Goal: Transaction & Acquisition: Purchase product/service

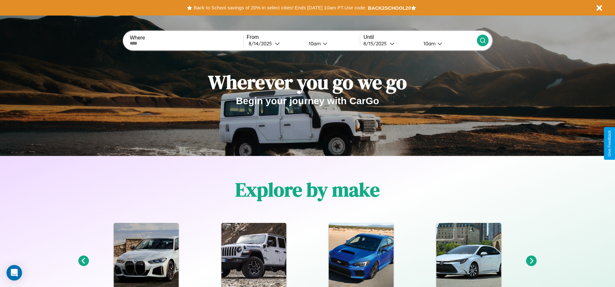
scroll to position [930, 0]
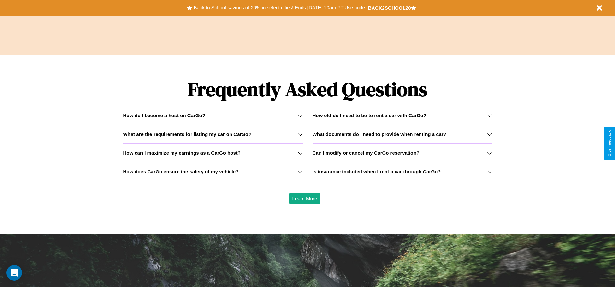
click at [213, 172] on h3 "How does CarGo ensure the safety of my vehicle?" at bounding box center [181, 172] width 116 height 6
click at [402, 172] on h3 "Is insurance included when I rent a car through CarGo?" at bounding box center [376, 172] width 128 height 6
click at [489, 153] on icon at bounding box center [489, 153] width 5 height 5
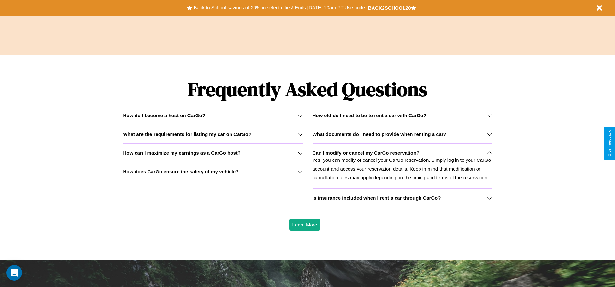
click at [402, 115] on h3 "How old do I need to be to rent a car with CarGo?" at bounding box center [369, 116] width 114 height 6
click at [213, 115] on div "How do I become a host on CarGo?" at bounding box center [213, 116] width 180 height 6
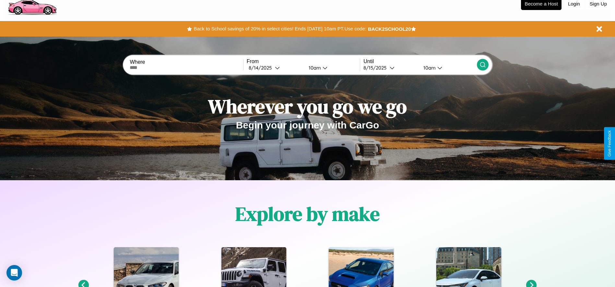
scroll to position [0, 0]
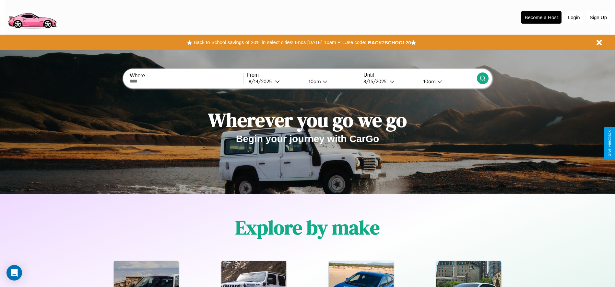
click at [186, 81] on input "text" at bounding box center [186, 81] width 113 height 5
type input "**********"
click at [275, 81] on icon at bounding box center [277, 81] width 5 height 5
select select "*"
select select "****"
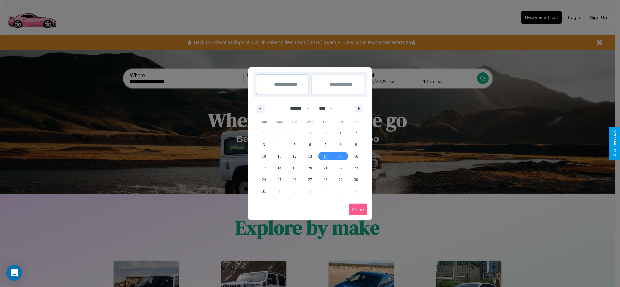
drag, startPoint x: 297, startPoint y: 109, endPoint x: 310, endPoint y: 130, distance: 25.0
click at [297, 109] on select "******* ******** ***** ***** *** **** **** ****** ********* ******* ******** **…" at bounding box center [299, 108] width 28 height 11
select select "*"
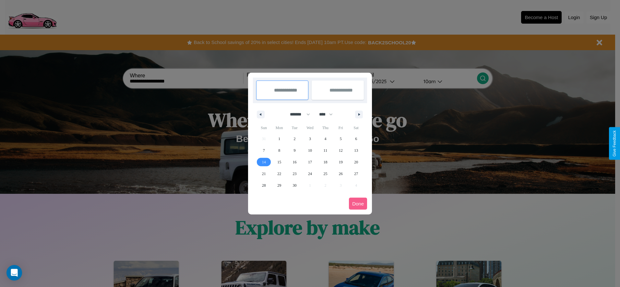
click at [263, 162] on span "14" at bounding box center [264, 162] width 4 height 12
type input "**********"
click at [309, 174] on span "24" at bounding box center [310, 174] width 4 height 12
type input "**********"
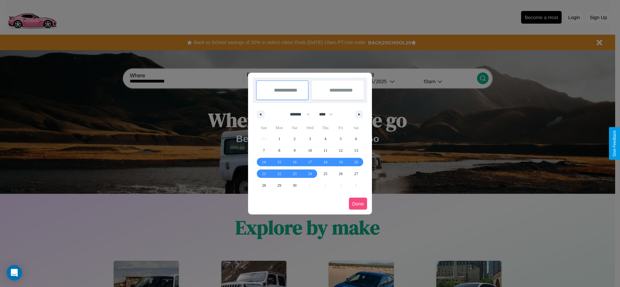
click at [358, 204] on button "Done" at bounding box center [358, 204] width 18 height 12
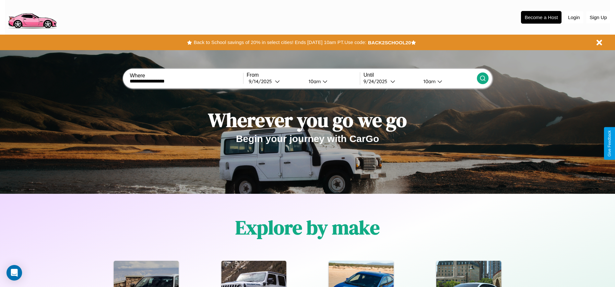
click at [482, 78] on icon at bounding box center [482, 78] width 6 height 6
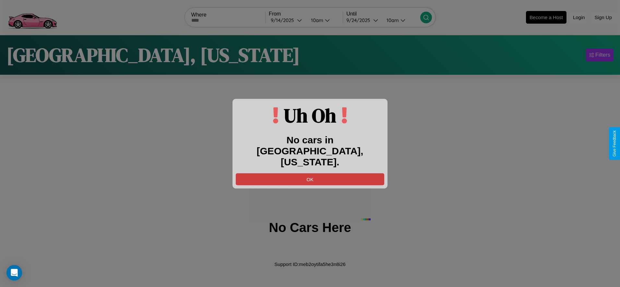
click at [310, 173] on button "OK" at bounding box center [310, 179] width 148 height 12
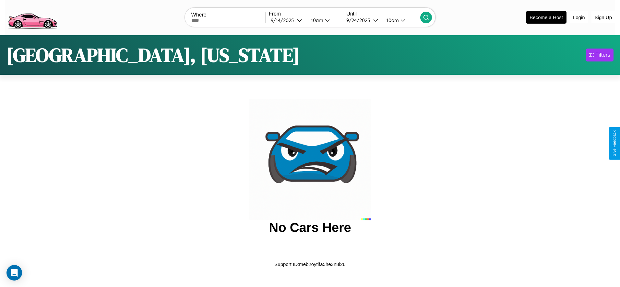
click at [32, 17] on img at bounding box center [32, 16] width 55 height 27
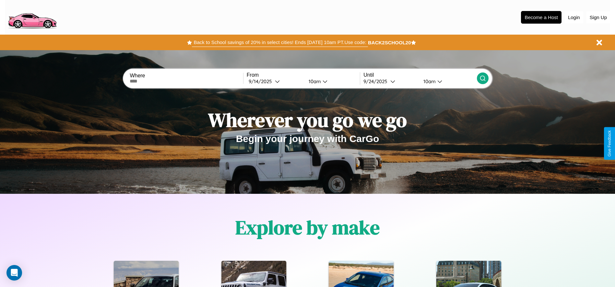
click at [280, 42] on button "Back to School savings of 20% in select cities! Ends 9/1 at 10am PT. Use code:" at bounding box center [280, 42] width 176 height 9
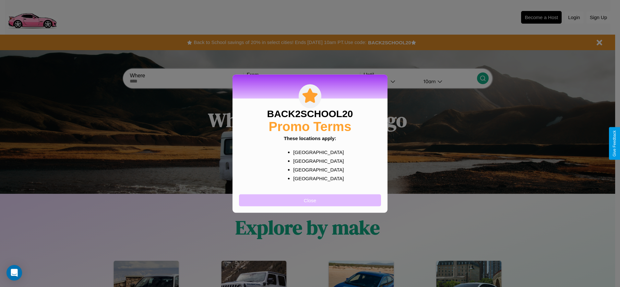
click at [310, 200] on button "Close" at bounding box center [310, 200] width 142 height 12
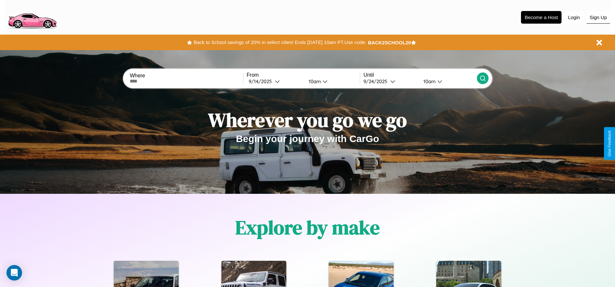
click at [598, 17] on button "Sign Up" at bounding box center [598, 17] width 24 height 12
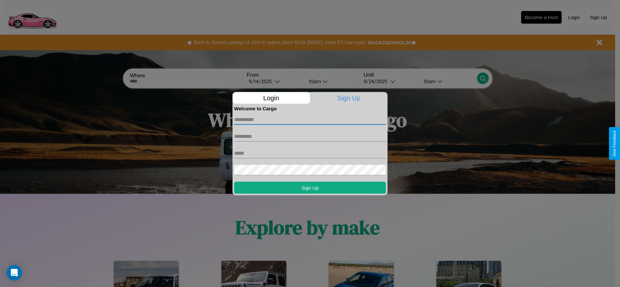
click at [310, 120] on input "text" at bounding box center [310, 119] width 152 height 10
type input "********"
click at [310, 136] on input "text" at bounding box center [310, 136] width 152 height 10
type input "*******"
click at [310, 153] on input "text" at bounding box center [310, 153] width 152 height 10
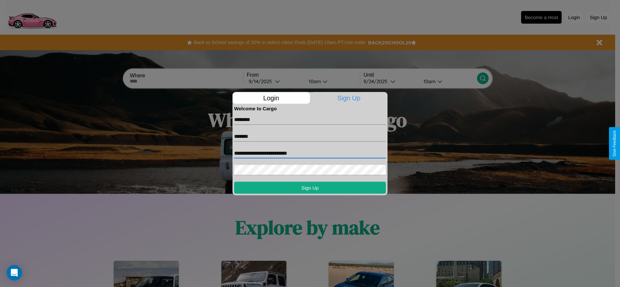
type input "**********"
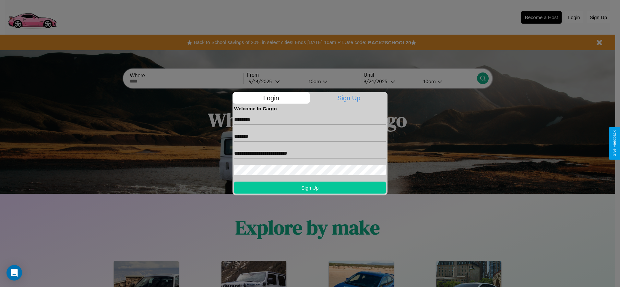
click at [310, 188] on button "Sign Up" at bounding box center [310, 188] width 152 height 12
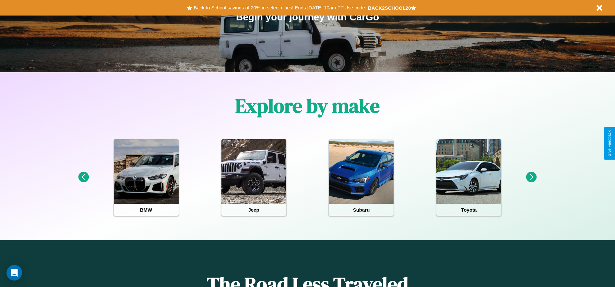
scroll to position [134, 0]
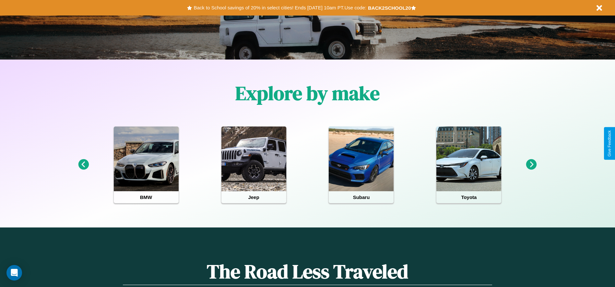
click at [531, 165] on icon at bounding box center [531, 164] width 11 height 11
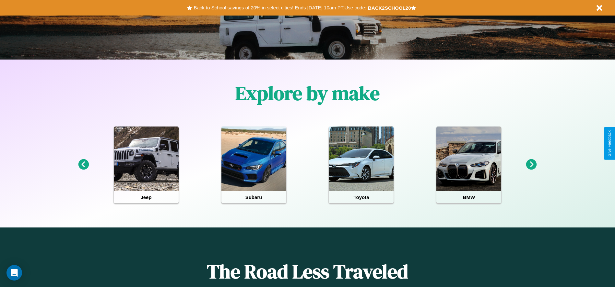
click at [531, 165] on icon at bounding box center [531, 164] width 11 height 11
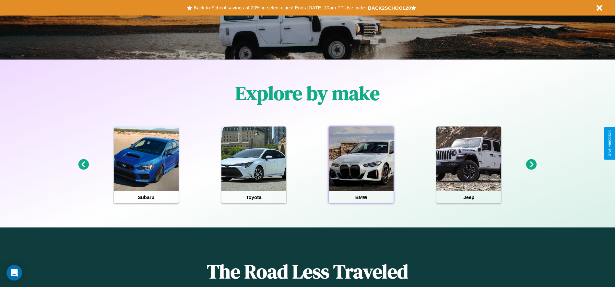
click at [361, 165] on div at bounding box center [361, 159] width 65 height 65
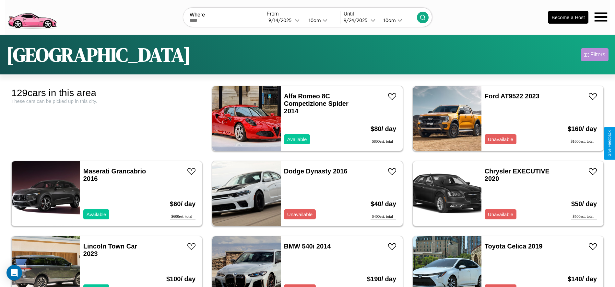
click at [594, 55] on div "Filters" at bounding box center [597, 55] width 15 height 6
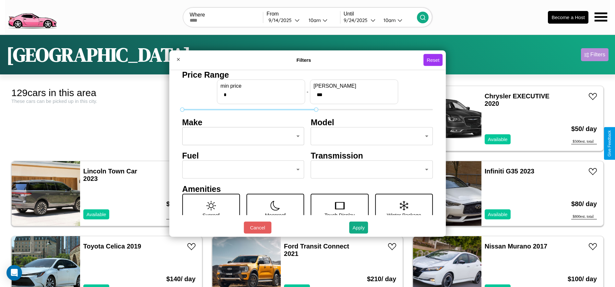
type input "***"
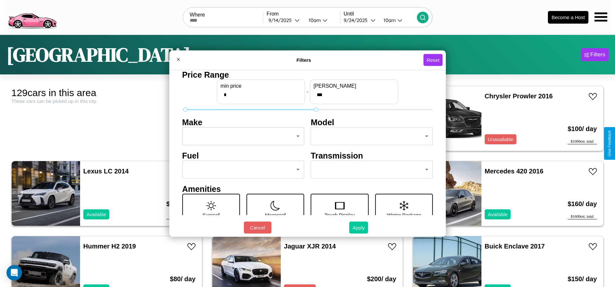
type input "*"
click at [359, 228] on button "Apply" at bounding box center [358, 228] width 19 height 12
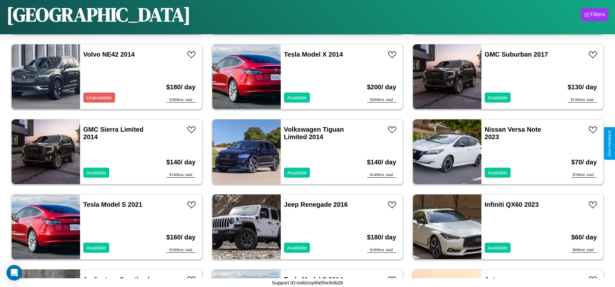
scroll to position [1726, 0]
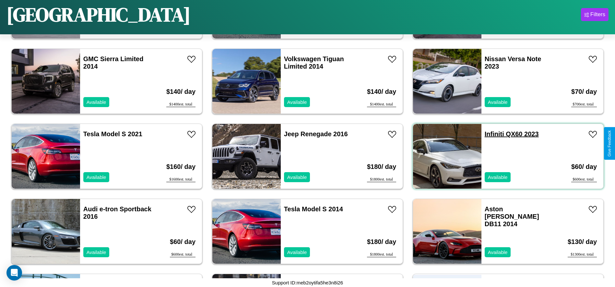
click at [490, 134] on link "Infiniti QX60 2023" at bounding box center [511, 134] width 54 height 7
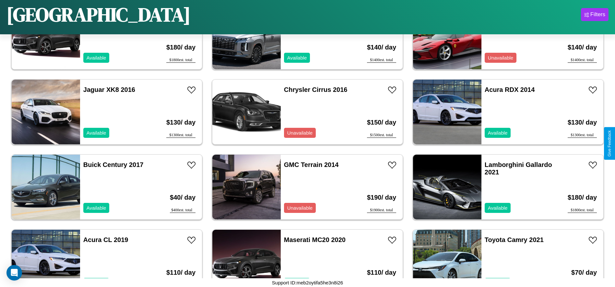
scroll to position [1125, 0]
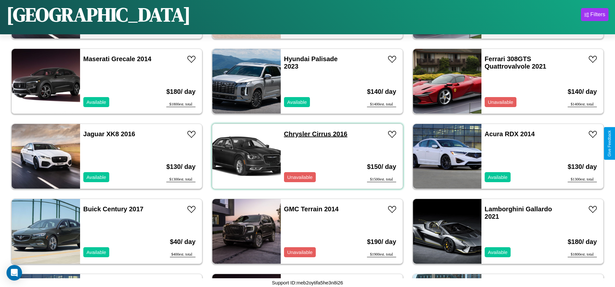
click at [295, 134] on link "Chrysler Cirrus 2016" at bounding box center [316, 134] width 64 height 7
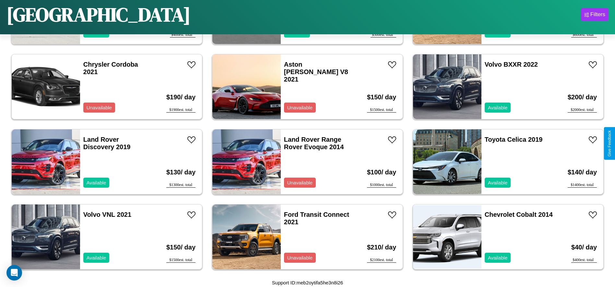
scroll to position [2403, 0]
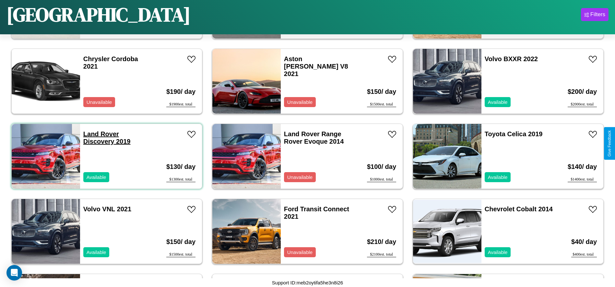
click at [100, 134] on link "Land Rover Discovery 2019" at bounding box center [106, 138] width 47 height 15
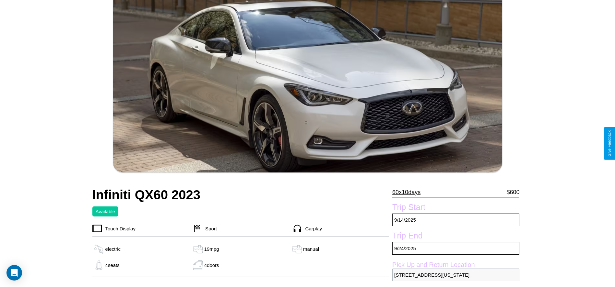
scroll to position [212, 0]
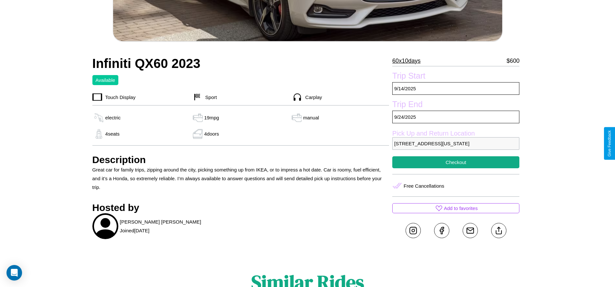
click at [456, 144] on p "6105 Elm Street Dallas Texas 60585 United States" at bounding box center [455, 143] width 127 height 13
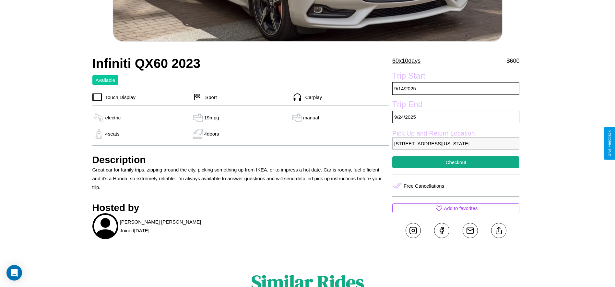
click at [456, 144] on p "6105 Elm Street Dallas Texas 60585 United States" at bounding box center [455, 143] width 127 height 13
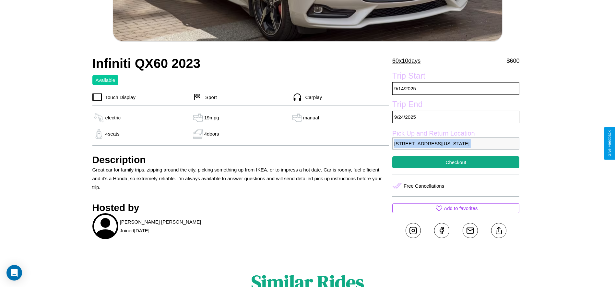
click at [456, 144] on p "6105 Elm Street Dallas Texas 60585 United States" at bounding box center [455, 143] width 127 height 13
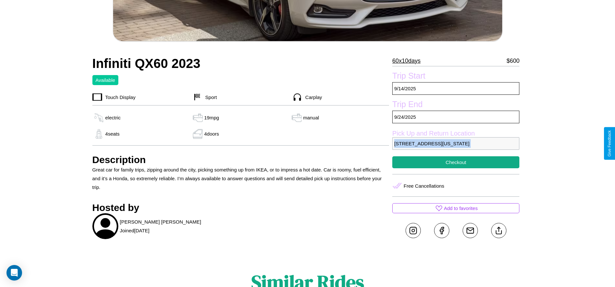
click at [456, 144] on p "6105 Elm Street Dallas Texas 60585 United States" at bounding box center [455, 143] width 127 height 13
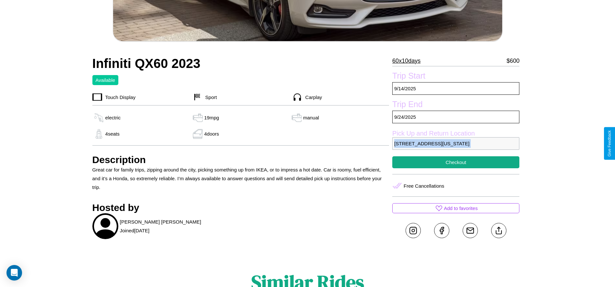
click at [456, 144] on p "6105 Elm Street Dallas Texas 60585 United States" at bounding box center [455, 143] width 127 height 13
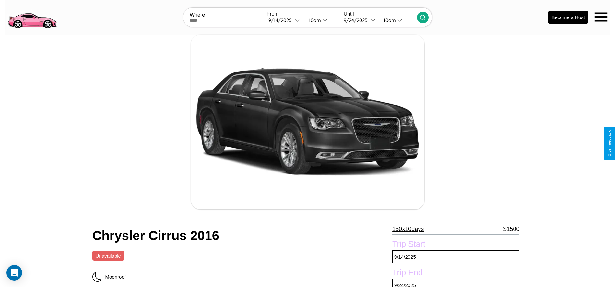
scroll to position [273, 0]
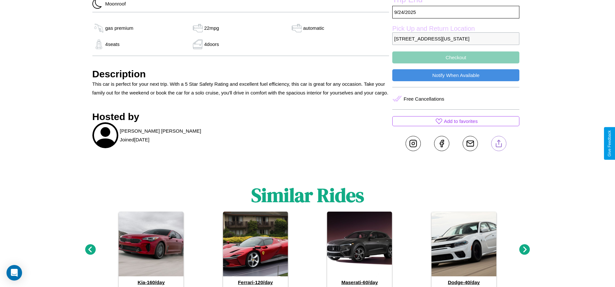
click at [498, 144] on line at bounding box center [498, 142] width 0 height 5
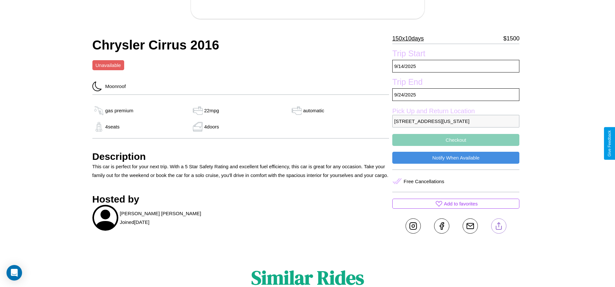
scroll to position [187, 0]
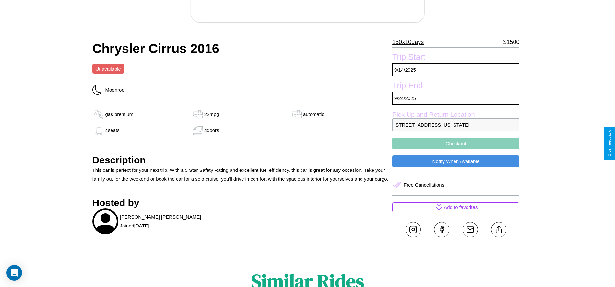
click at [456, 144] on button "Checkout" at bounding box center [455, 144] width 127 height 12
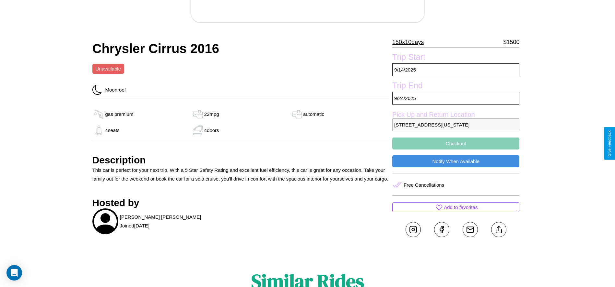
click at [456, 144] on button "Checkout" at bounding box center [455, 144] width 127 height 12
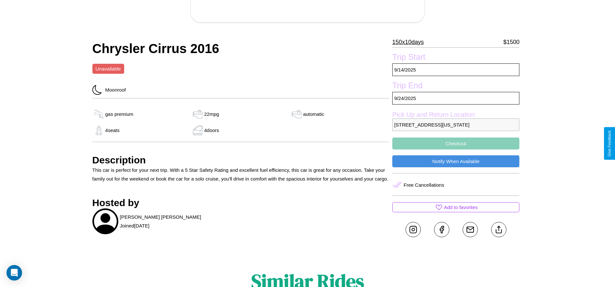
click at [456, 144] on button "Checkout" at bounding box center [455, 144] width 127 height 12
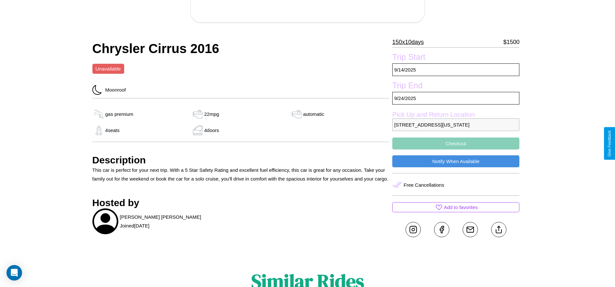
click at [456, 144] on button "Checkout" at bounding box center [455, 144] width 127 height 12
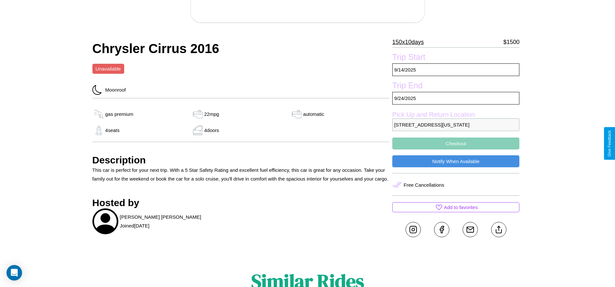
click at [456, 144] on button "Checkout" at bounding box center [455, 144] width 127 height 12
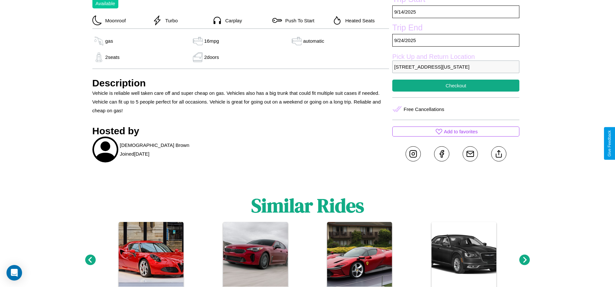
scroll to position [219, 0]
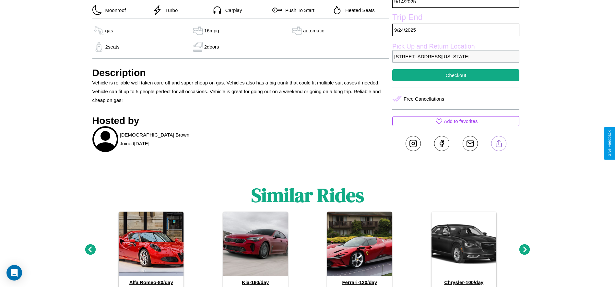
click at [498, 144] on line at bounding box center [498, 142] width 0 height 5
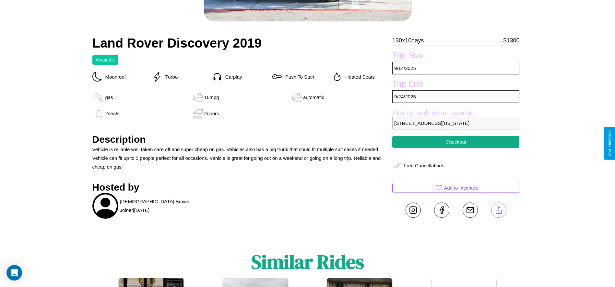
scroll to position [151, 0]
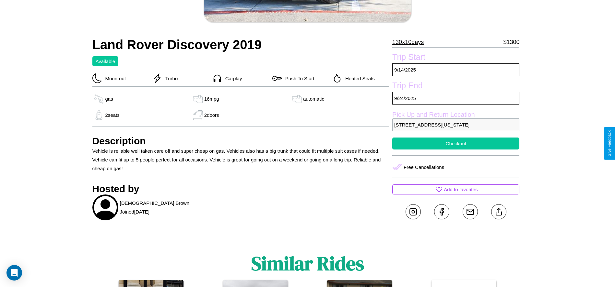
click at [456, 144] on button "Checkout" at bounding box center [455, 144] width 127 height 12
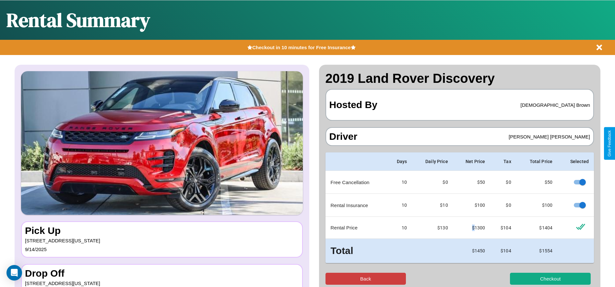
click at [365, 279] on button "Back" at bounding box center [365, 279] width 81 height 12
